Goal: Find specific page/section: Find specific page/section

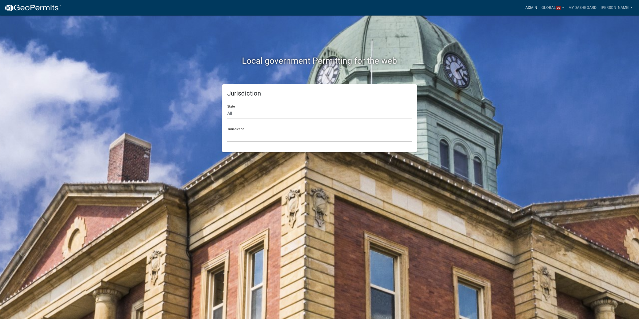
click at [523, 7] on link "Admin" at bounding box center [531, 8] width 16 height 10
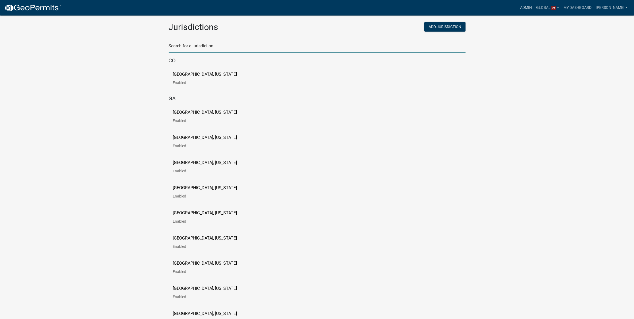
click at [252, 46] on input "text" at bounding box center [317, 47] width 297 height 11
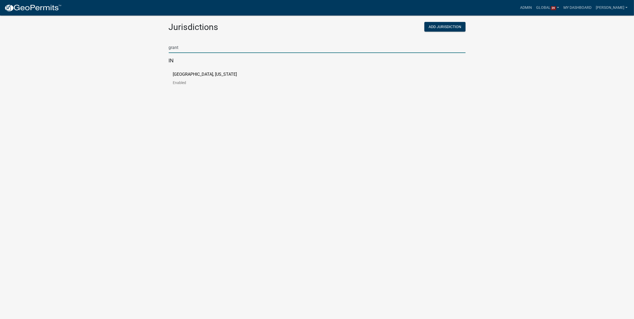
type input "grant"
click at [183, 74] on p "[GEOGRAPHIC_DATA], [US_STATE]" at bounding box center [205, 74] width 64 height 4
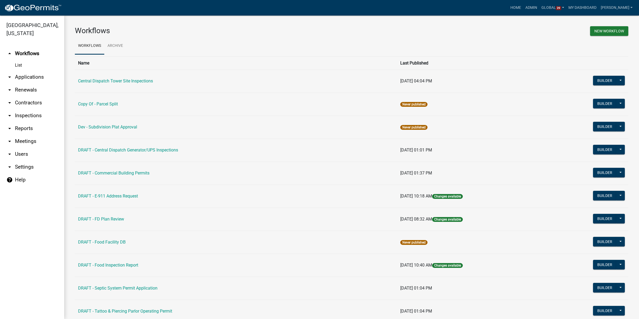
click at [20, 173] on link "help Help" at bounding box center [32, 179] width 64 height 13
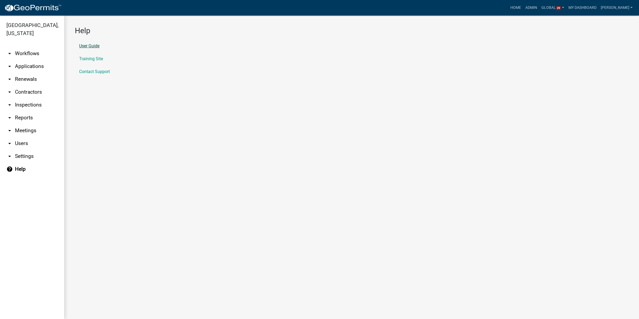
click at [82, 47] on link "User Guide" at bounding box center [89, 46] width 20 height 4
